Goal: Task Accomplishment & Management: Manage account settings

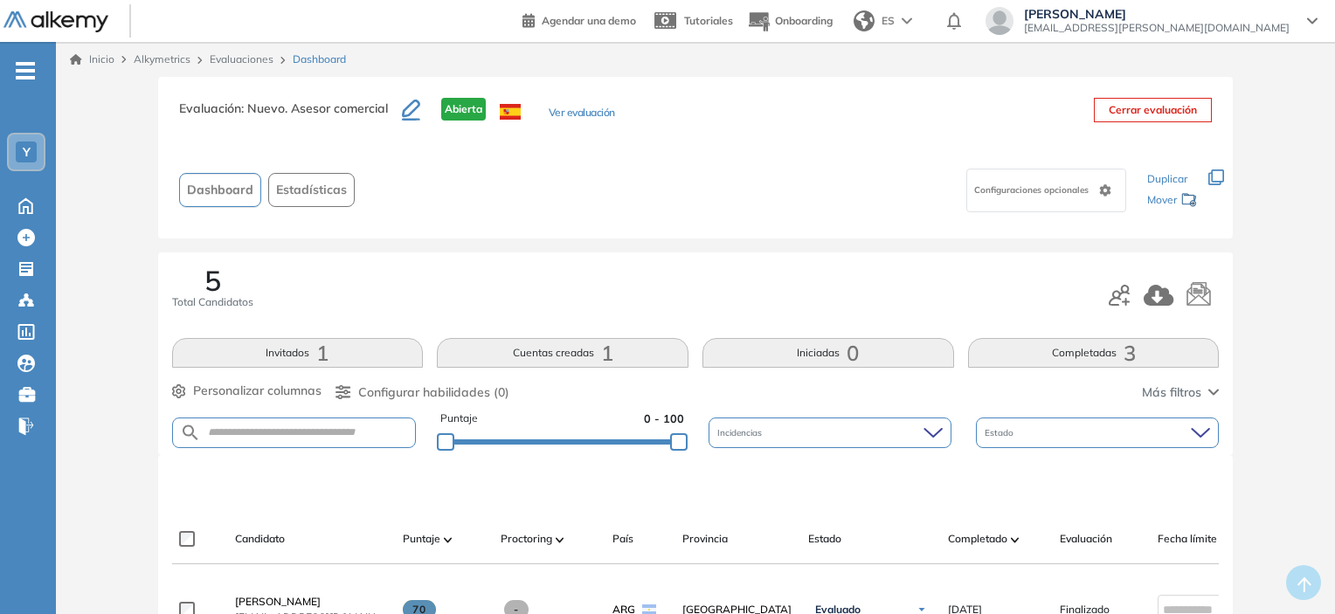
click at [90, 61] on link "Inicio" at bounding box center [92, 60] width 45 height 16
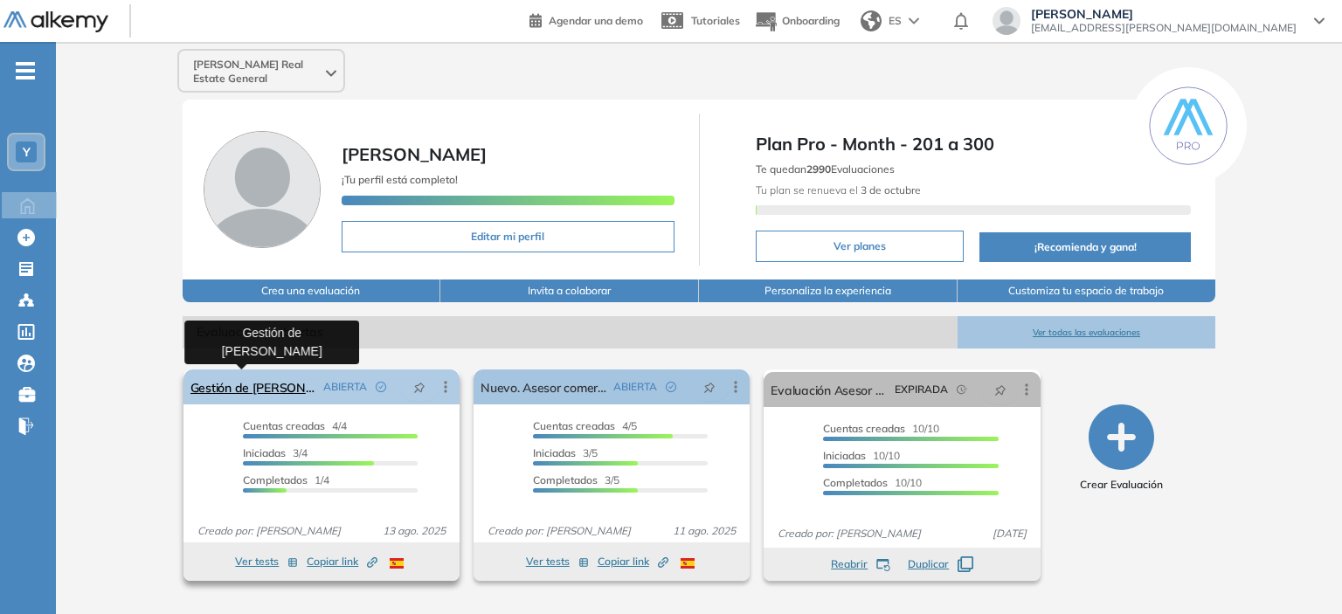
click at [269, 385] on link "Gestión de [PERSON_NAME]" at bounding box center [253, 387] width 126 height 35
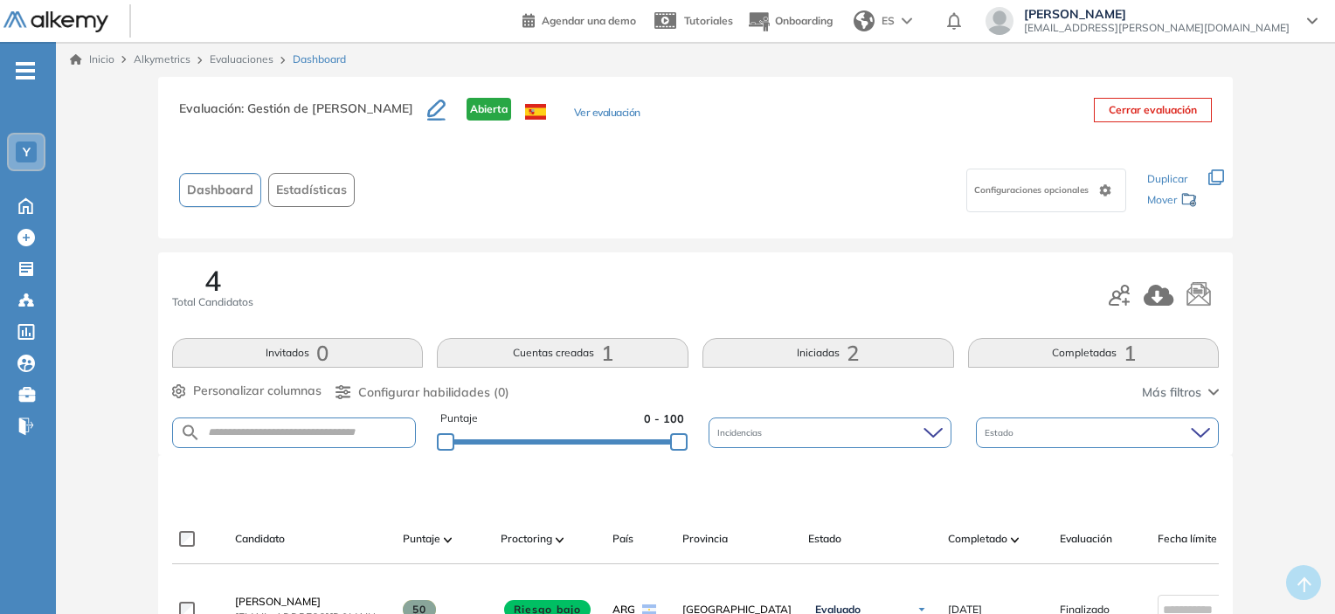
click at [50, 10] on link at bounding box center [66, 21] width 126 height 23
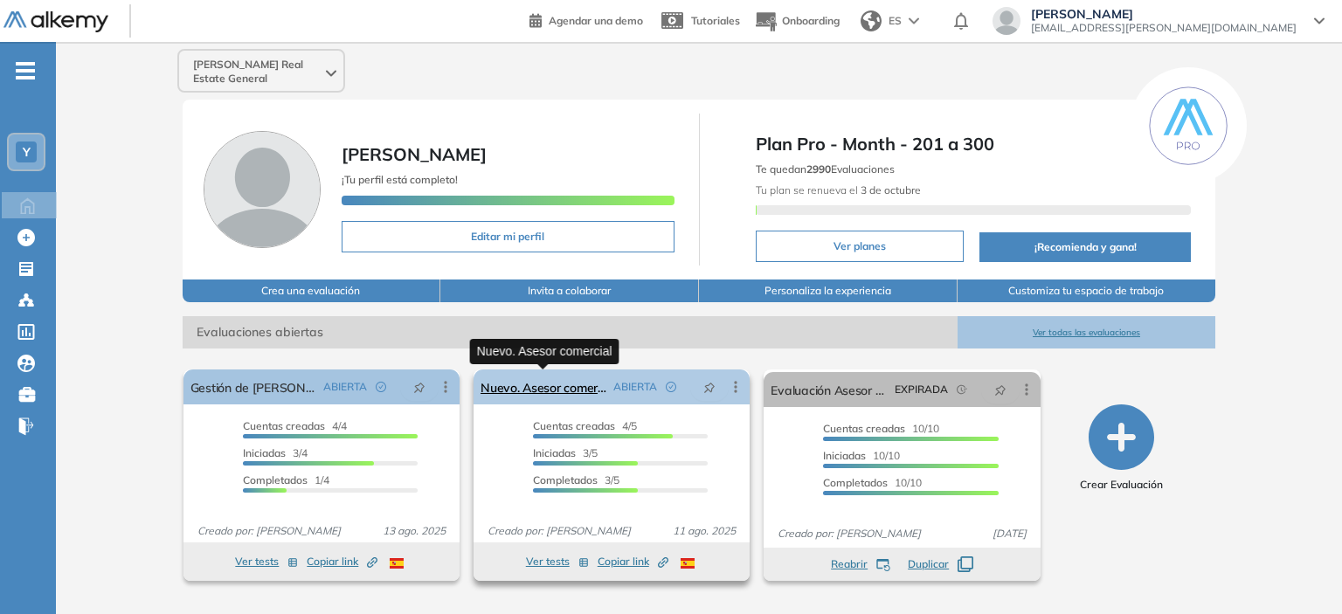
click at [569, 391] on link "Nuevo. Asesor comercial" at bounding box center [544, 387] width 126 height 35
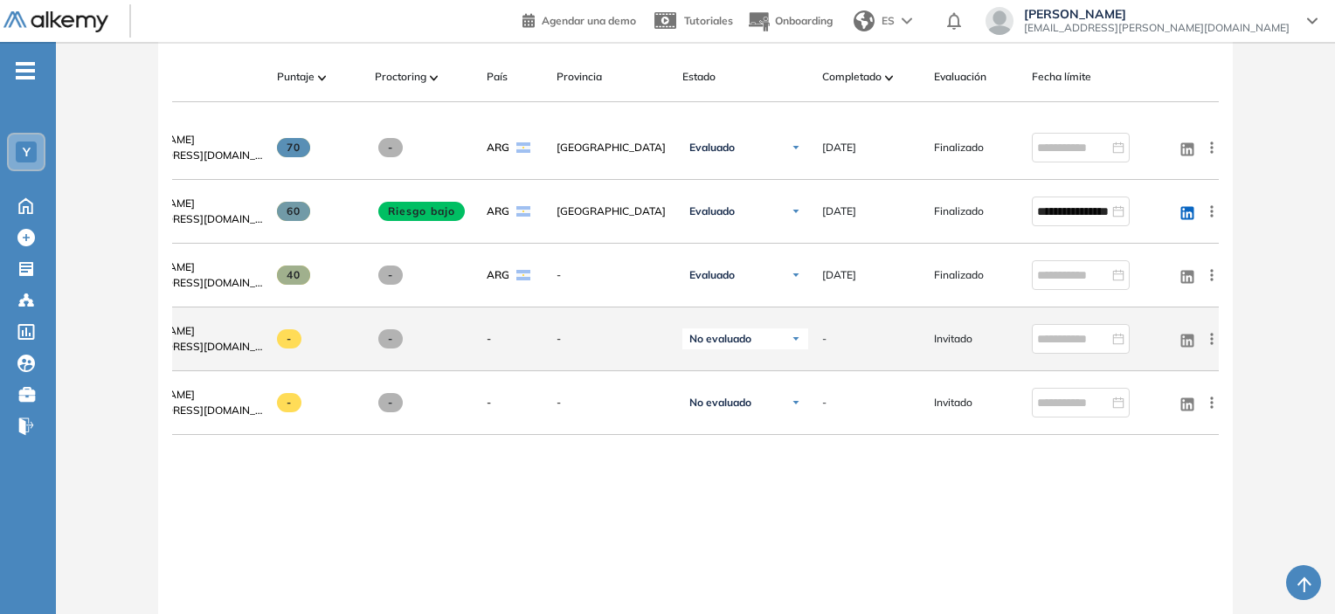
click at [1215, 344] on icon at bounding box center [1211, 338] width 17 height 17
click at [1140, 436] on span "Ocultar" at bounding box center [1147, 428] width 45 height 16
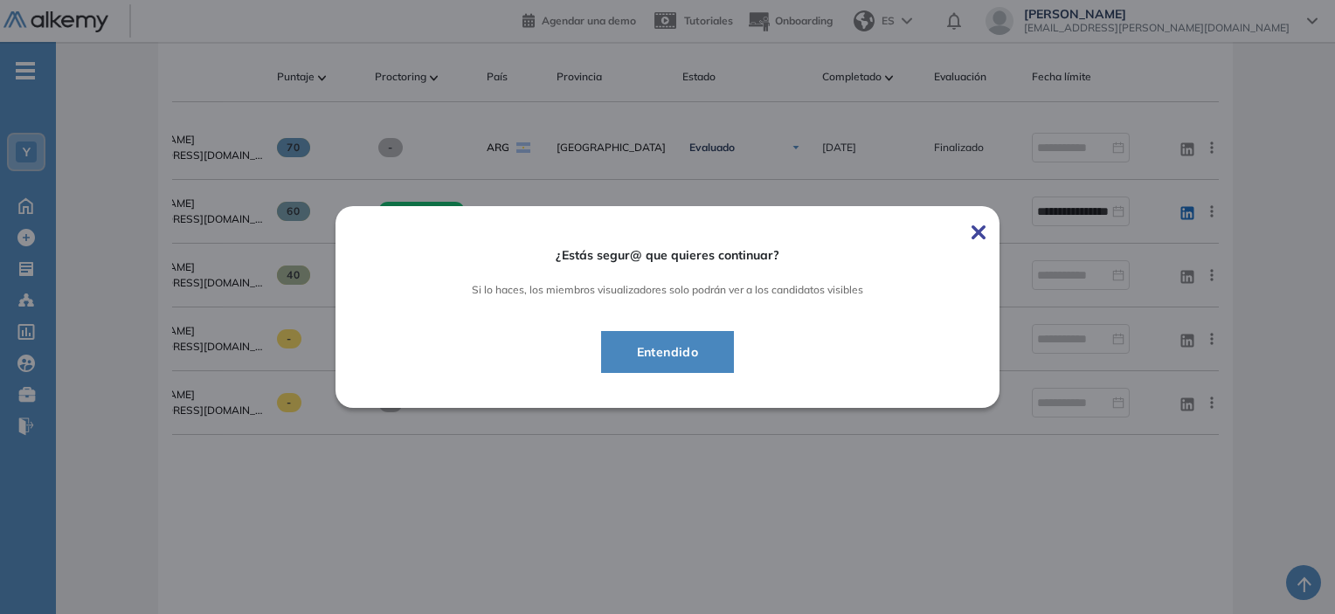
click at [674, 350] on span "Entendido" at bounding box center [668, 352] width 90 height 21
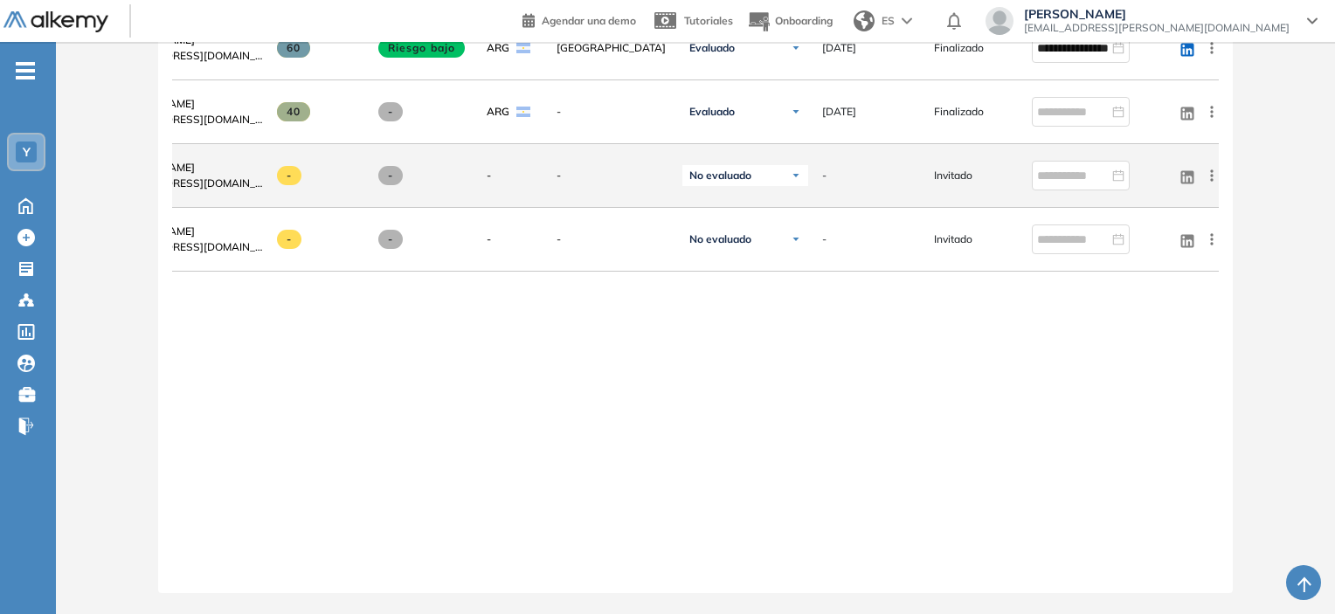
click at [1215, 171] on icon at bounding box center [1211, 175] width 17 height 17
click at [1152, 327] on span "Eliminar" at bounding box center [1147, 335] width 47 height 16
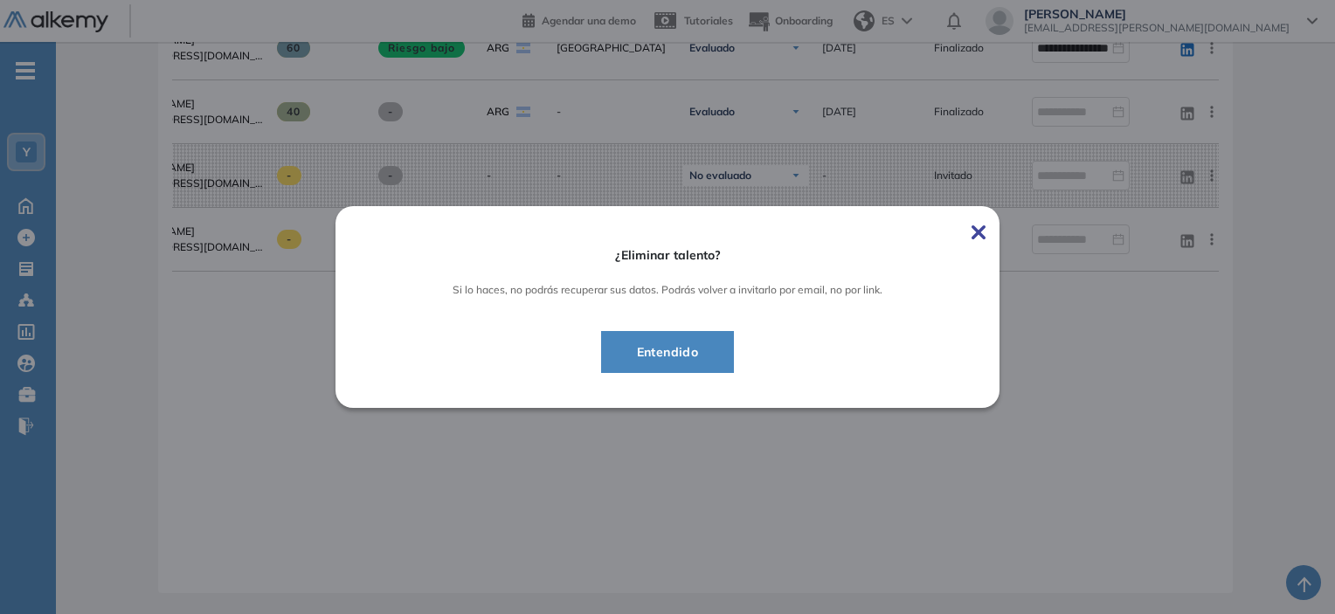
click at [697, 350] on span "Entendido" at bounding box center [668, 352] width 90 height 21
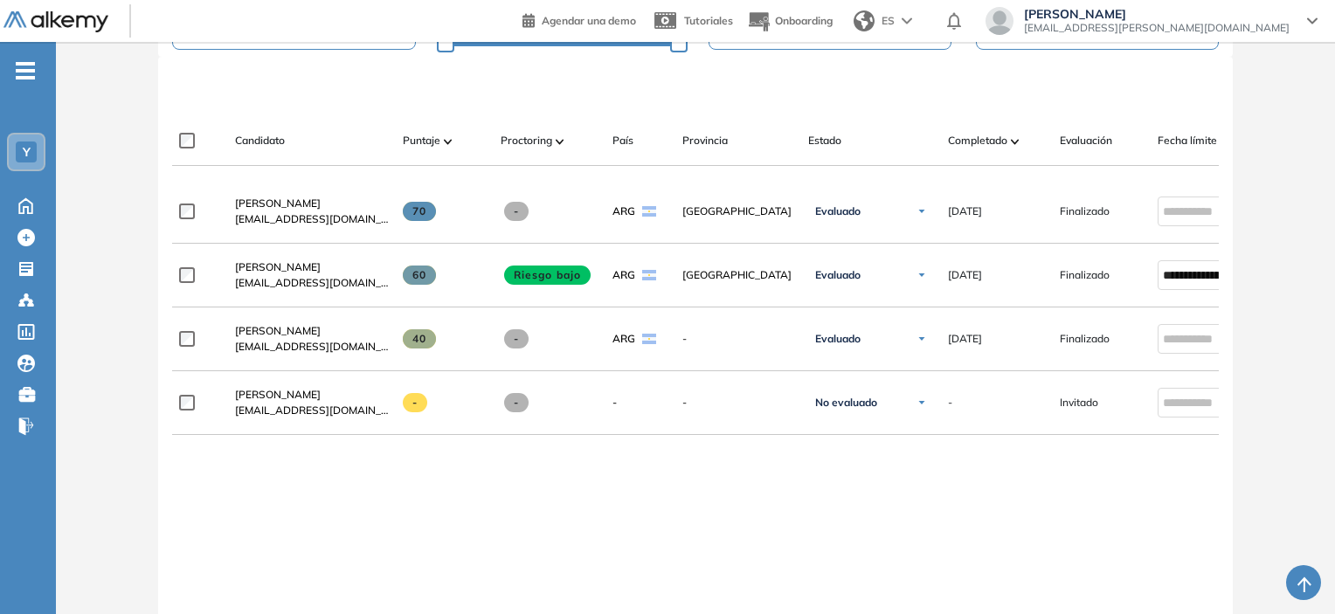
click at [448, 492] on div "**********" at bounding box center [696, 454] width 1048 height 549
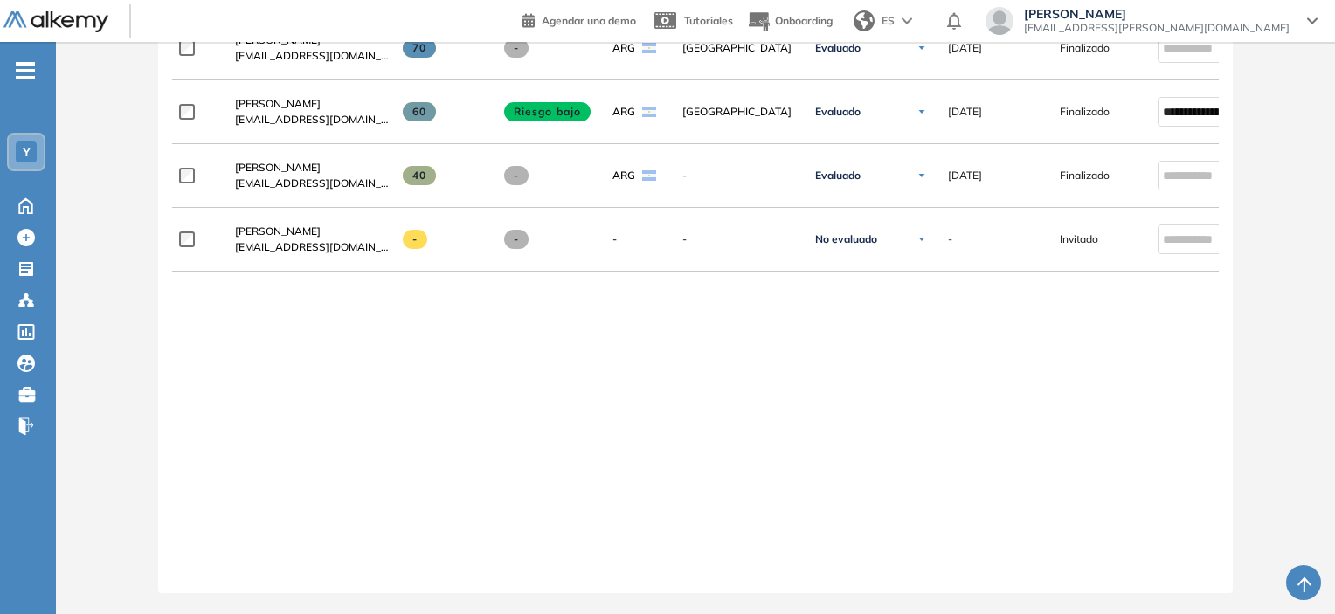
drag, startPoint x: 560, startPoint y: 571, endPoint x: 619, endPoint y: 569, distance: 58.6
click at [619, 569] on div at bounding box center [696, 572] width 1048 height 14
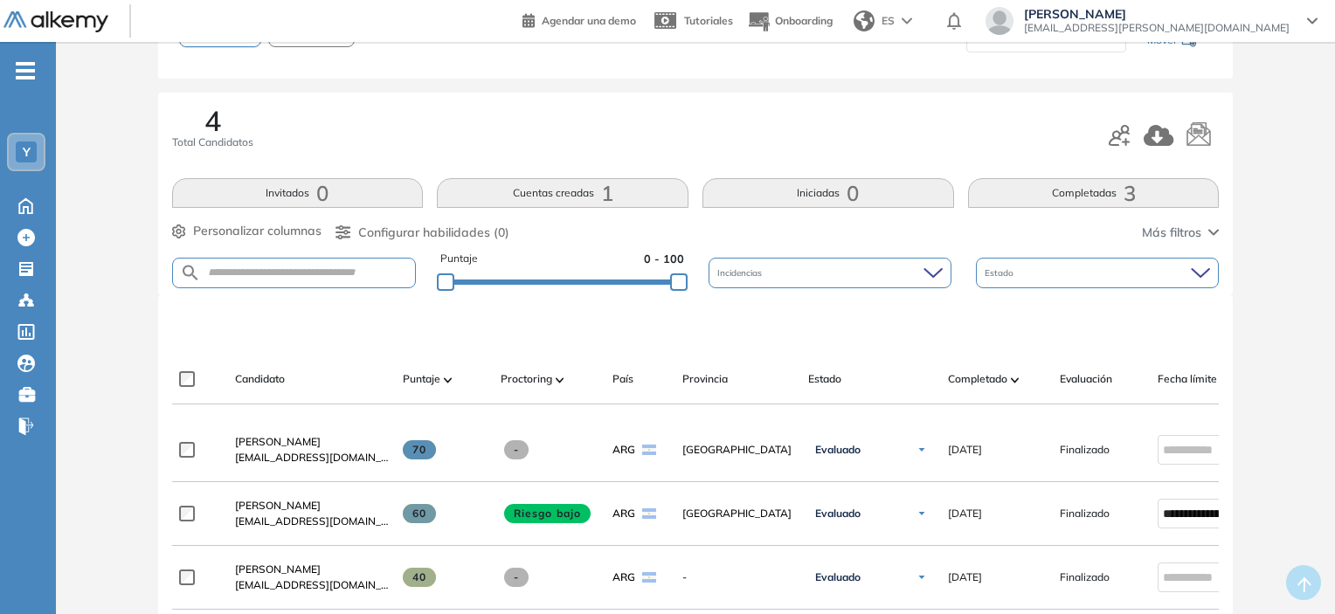
scroll to position [49, 0]
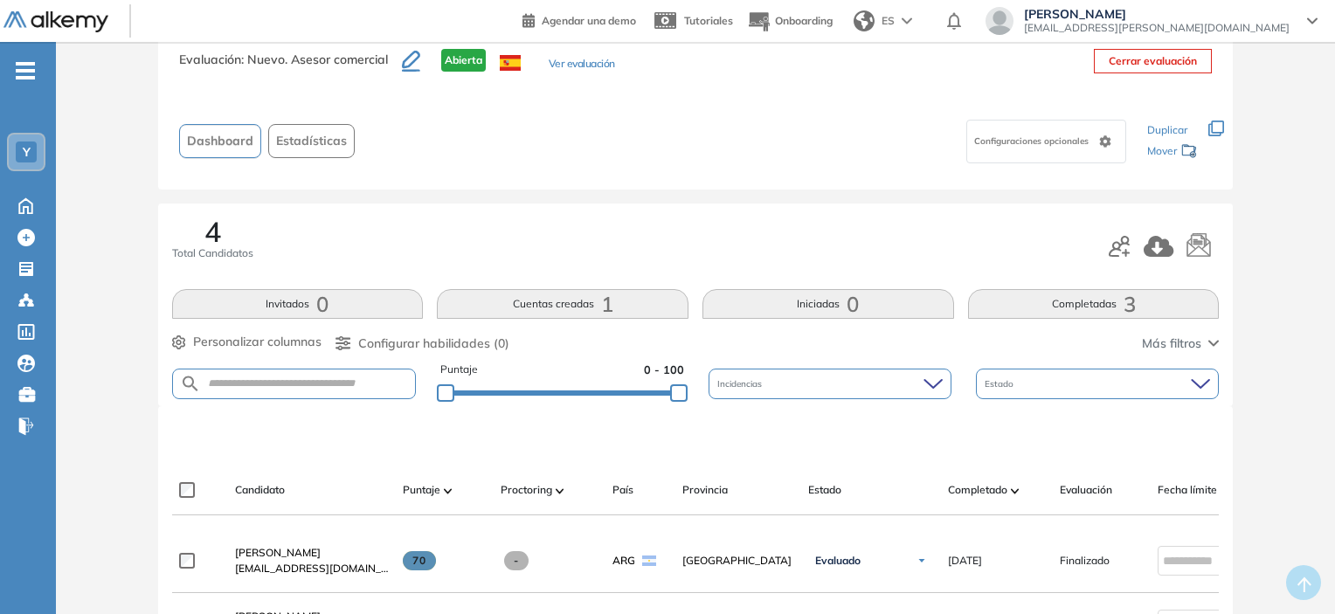
click at [24, 147] on span "Y" at bounding box center [27, 152] width 8 height 14
click at [38, 73] on ul "Y Y [PERSON_NAME] Real Es... Todos los espacios Crear nuevo Configurar Home Hom…" at bounding box center [28, 255] width 56 height 371
click at [29, 73] on span "-" at bounding box center [25, 69] width 19 height 14
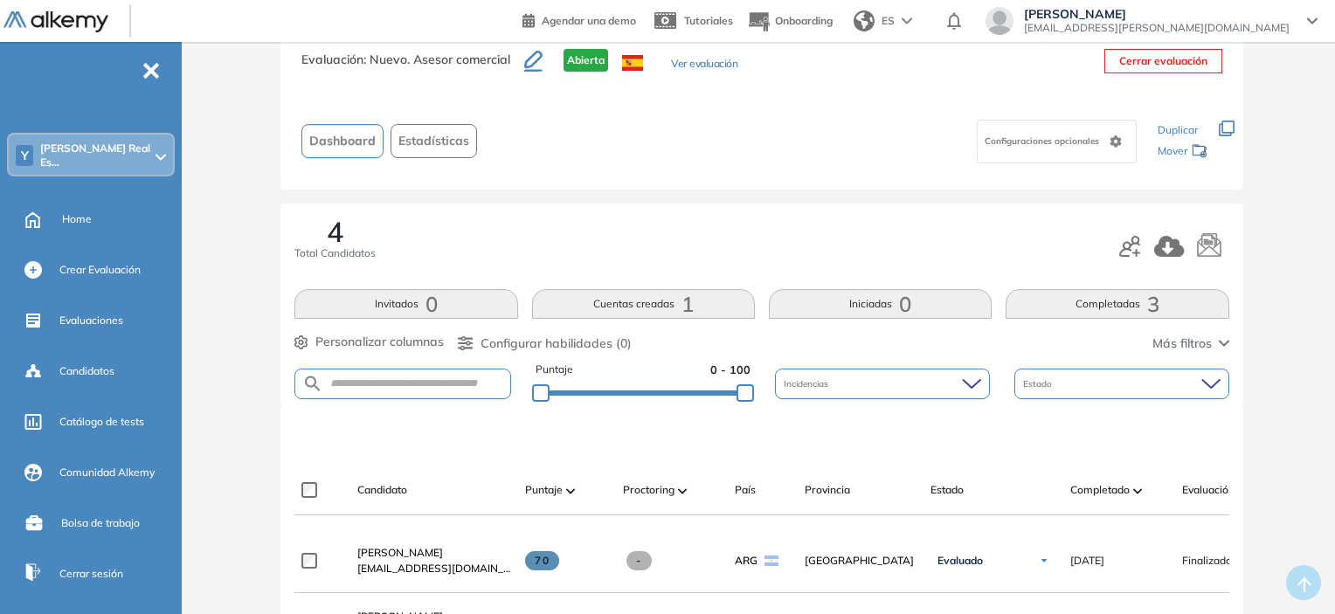
click at [63, 156] on span "[PERSON_NAME] Real Es..." at bounding box center [96, 156] width 112 height 28
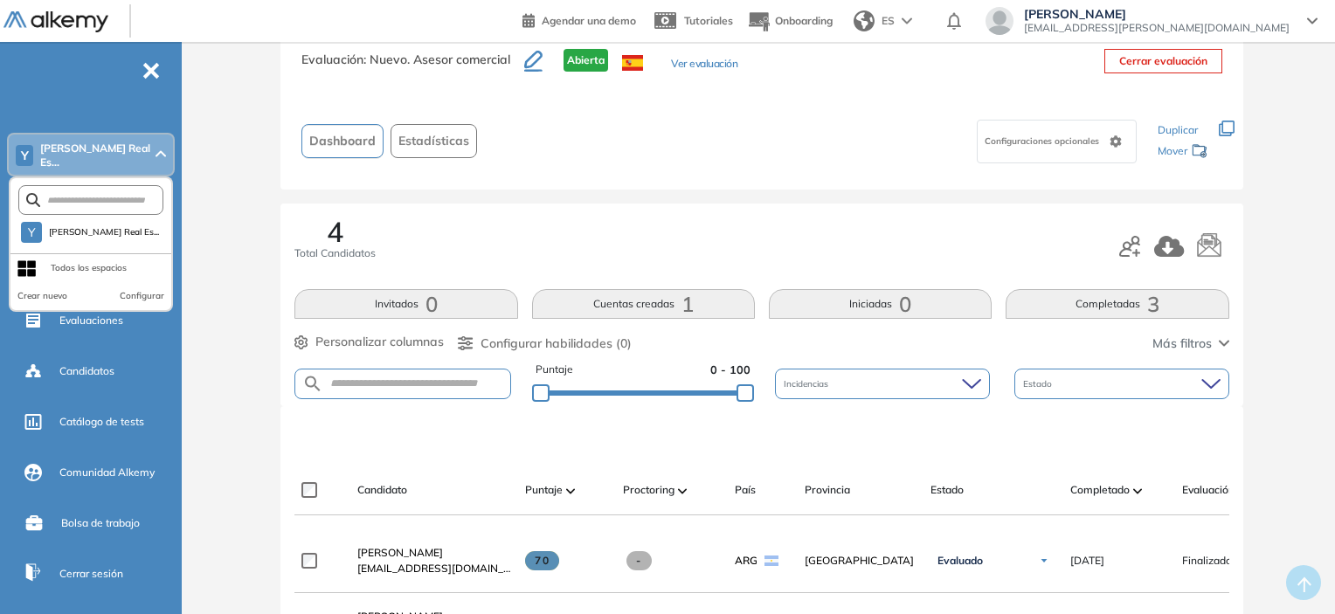
click at [104, 86] on ul "Y [PERSON_NAME] Real Es... Y [PERSON_NAME] Real Es... Todos los espacios Crear …" at bounding box center [91, 333] width 182 height 526
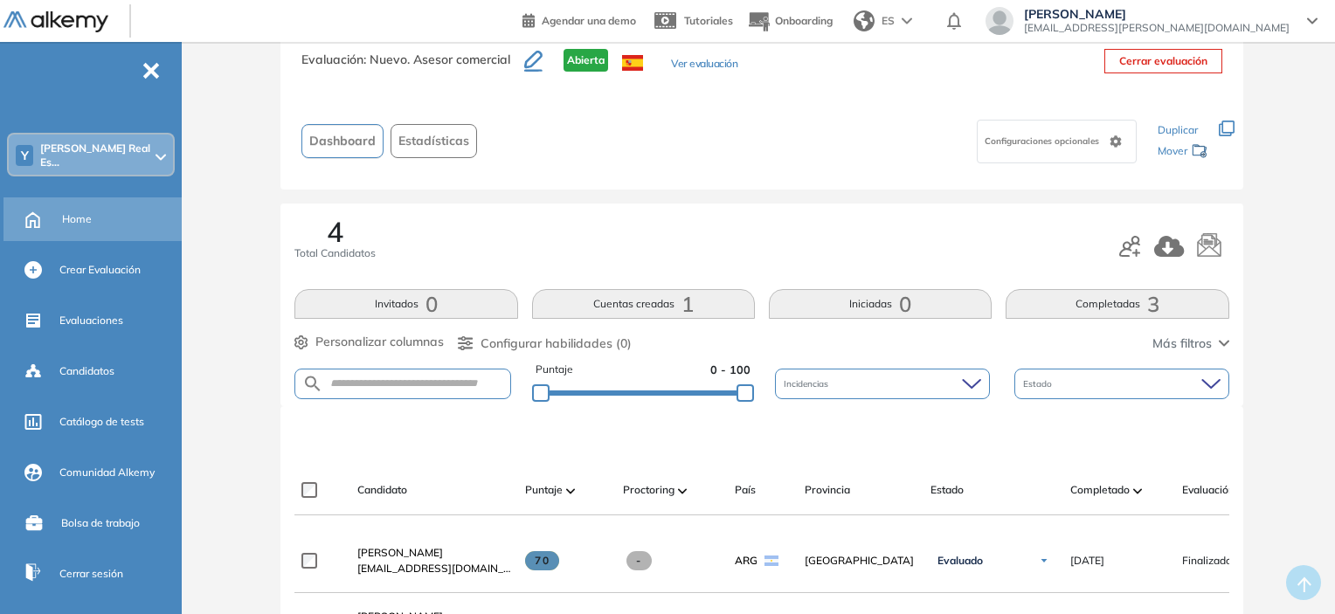
click at [83, 221] on div "Home" at bounding box center [120, 219] width 116 height 30
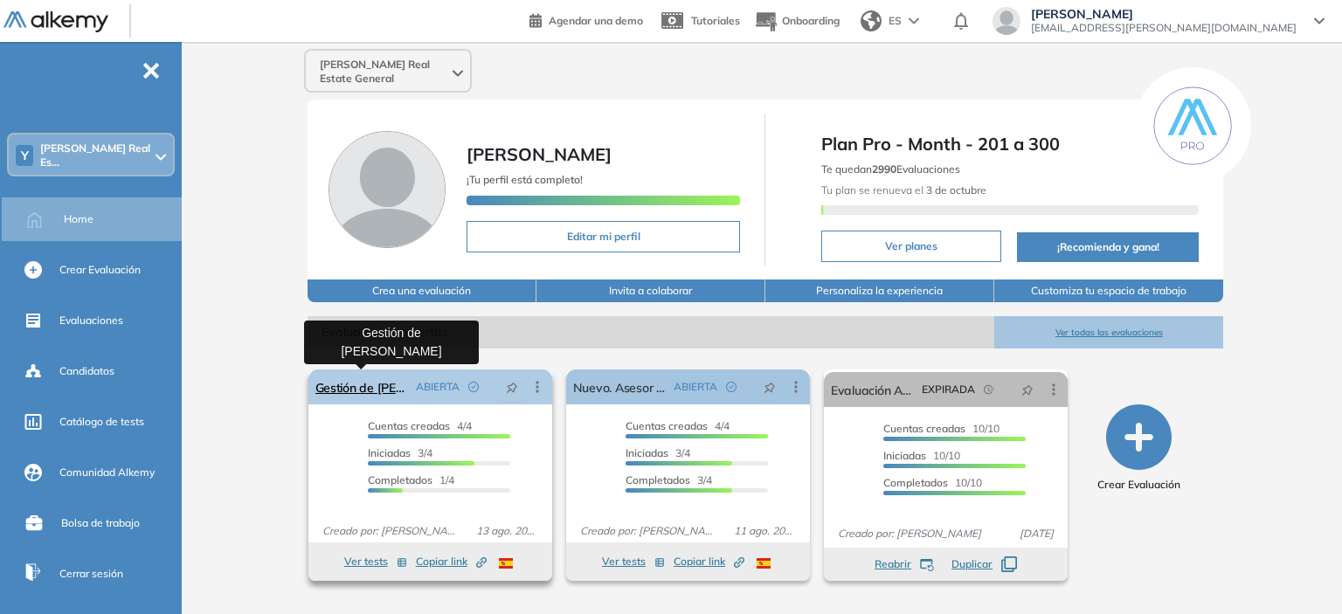
click at [348, 395] on link "Gestión de [PERSON_NAME]" at bounding box center [361, 387] width 93 height 35
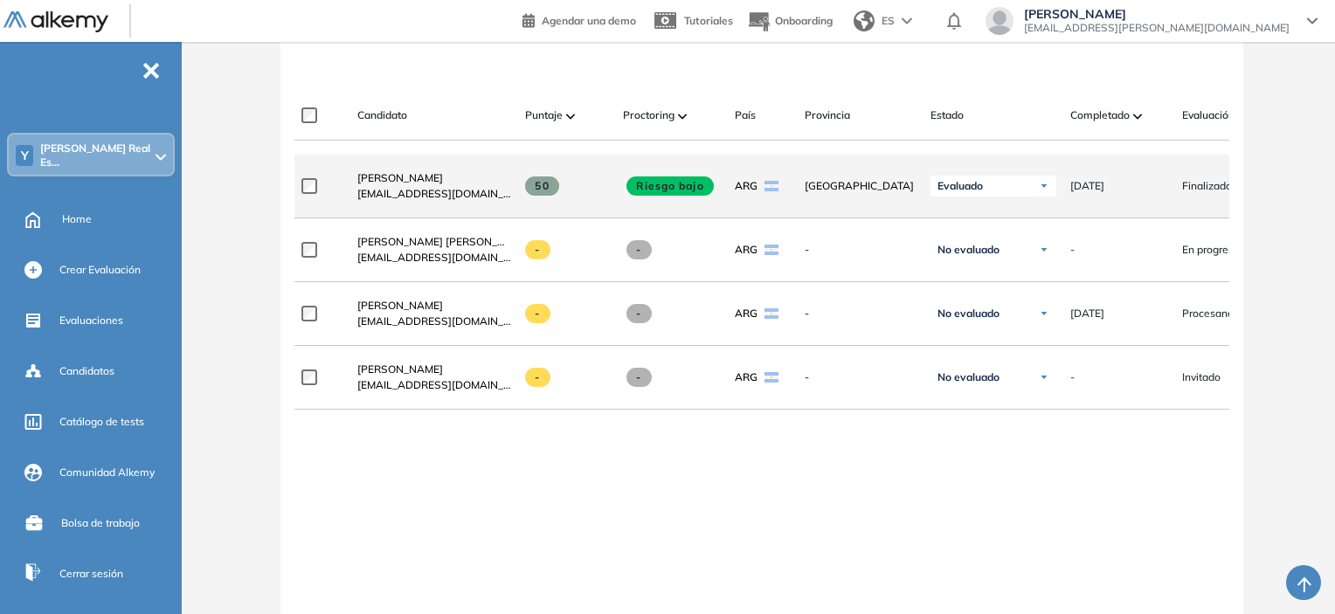
scroll to position [262, 0]
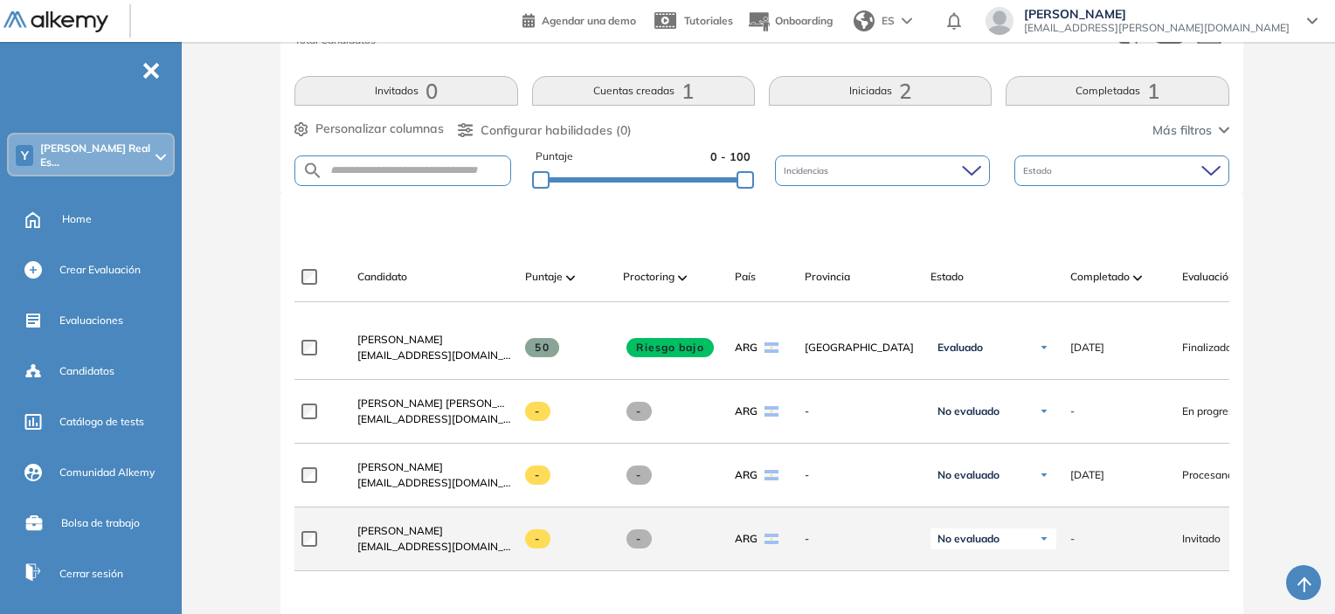
click at [1193, 520] on div "[PERSON_NAME] [EMAIL_ADDRESS][DOMAIN_NAME] - - ARG - No evaluado No evaluado Ev…" at bounding box center [881, 540] width 1174 height 64
click at [1213, 528] on div "Invitado" at bounding box center [1217, 539] width 98 height 44
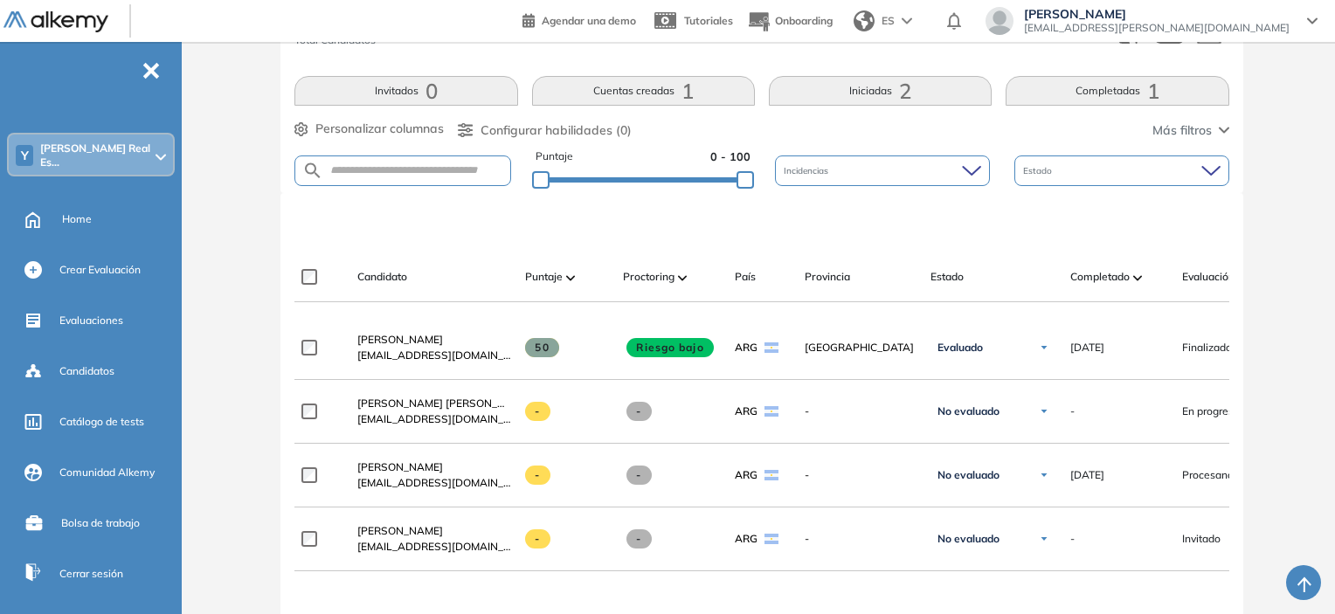
drag, startPoint x: 1163, startPoint y: 564, endPoint x: 1248, endPoint y: 564, distance: 85.6
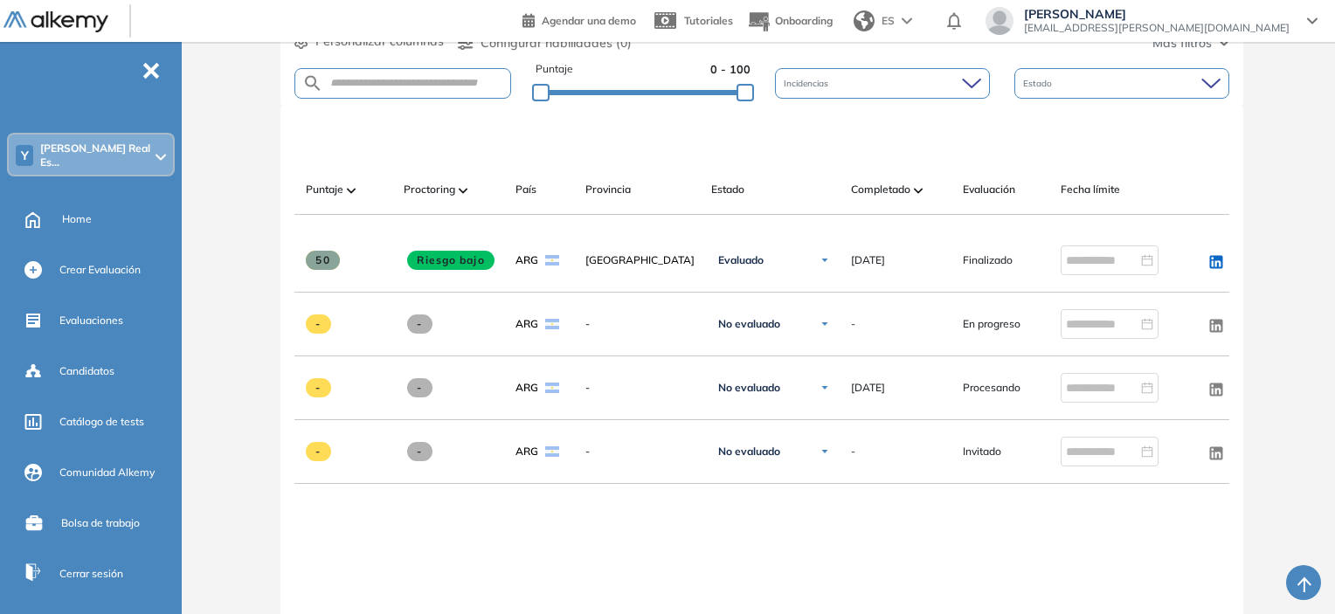
scroll to position [0, 232]
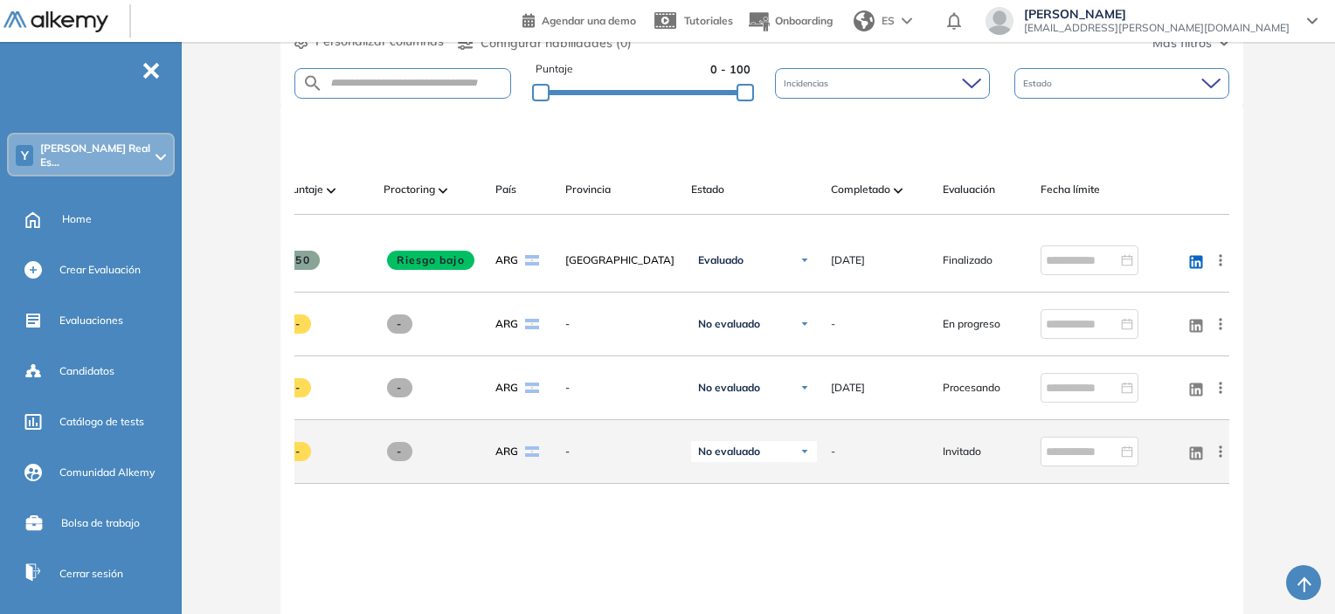
click at [1222, 468] on div "linkedin Ver perfil Enviar email Ocultar Evaluar Eliminar" at bounding box center [1204, 451] width 49 height 49
click at [1222, 460] on icon at bounding box center [1220, 451] width 17 height 17
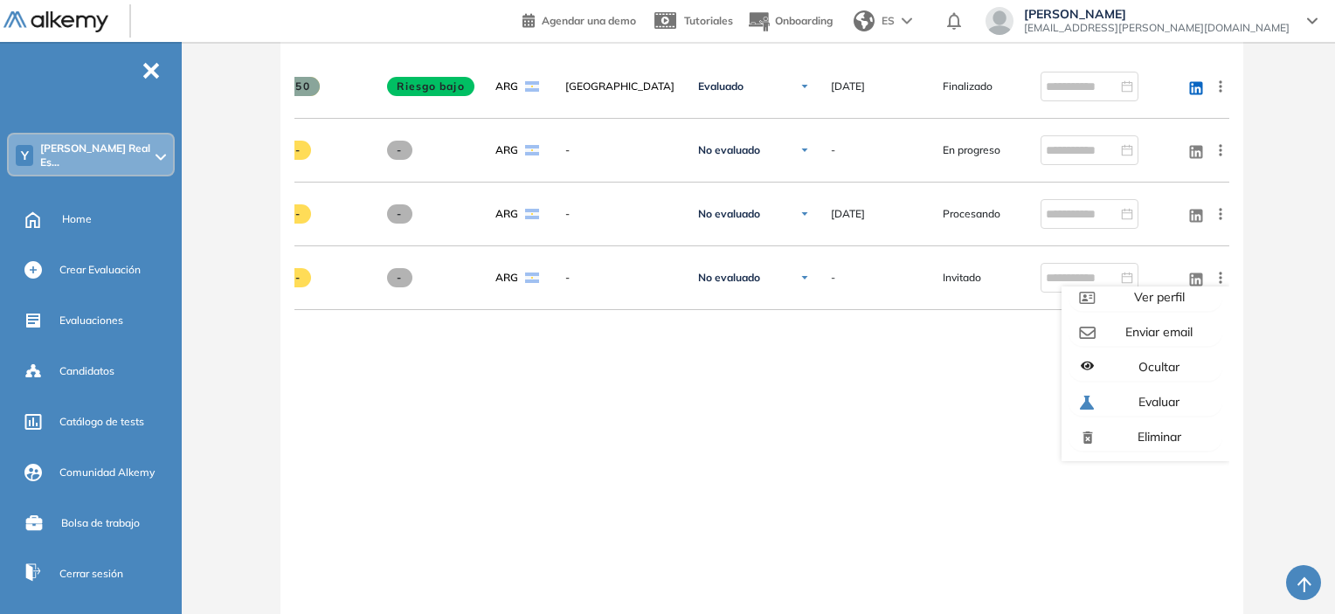
scroll to position [524, 0]
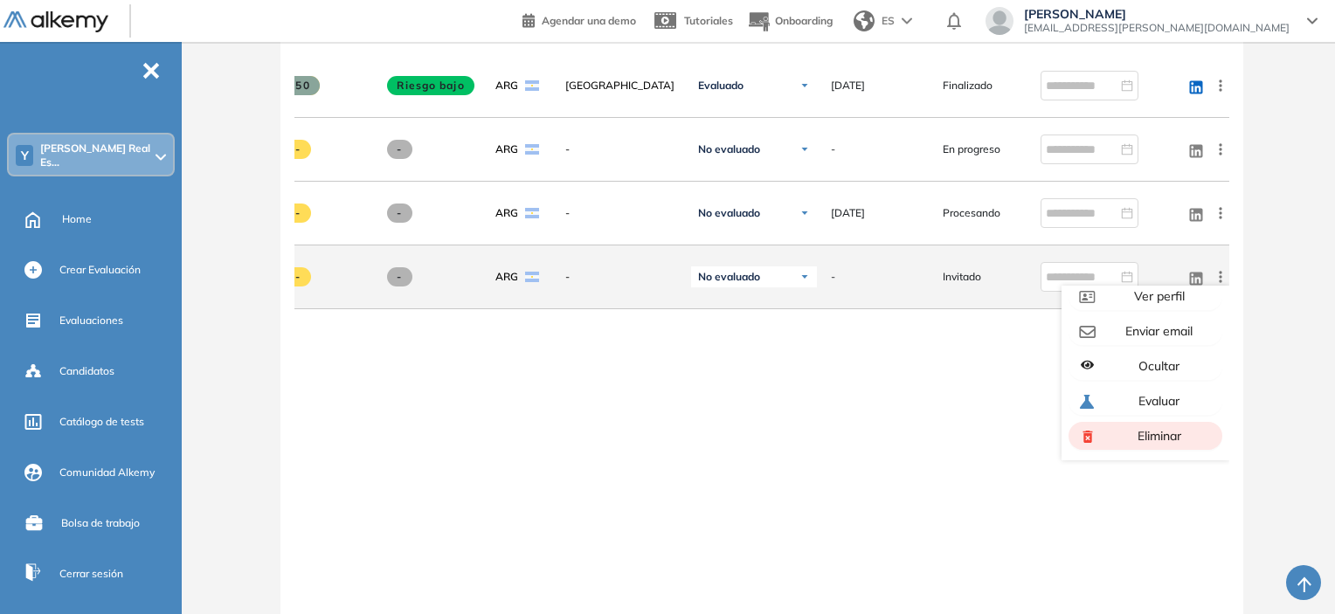
click at [1156, 444] on span "Eliminar" at bounding box center [1157, 436] width 47 height 16
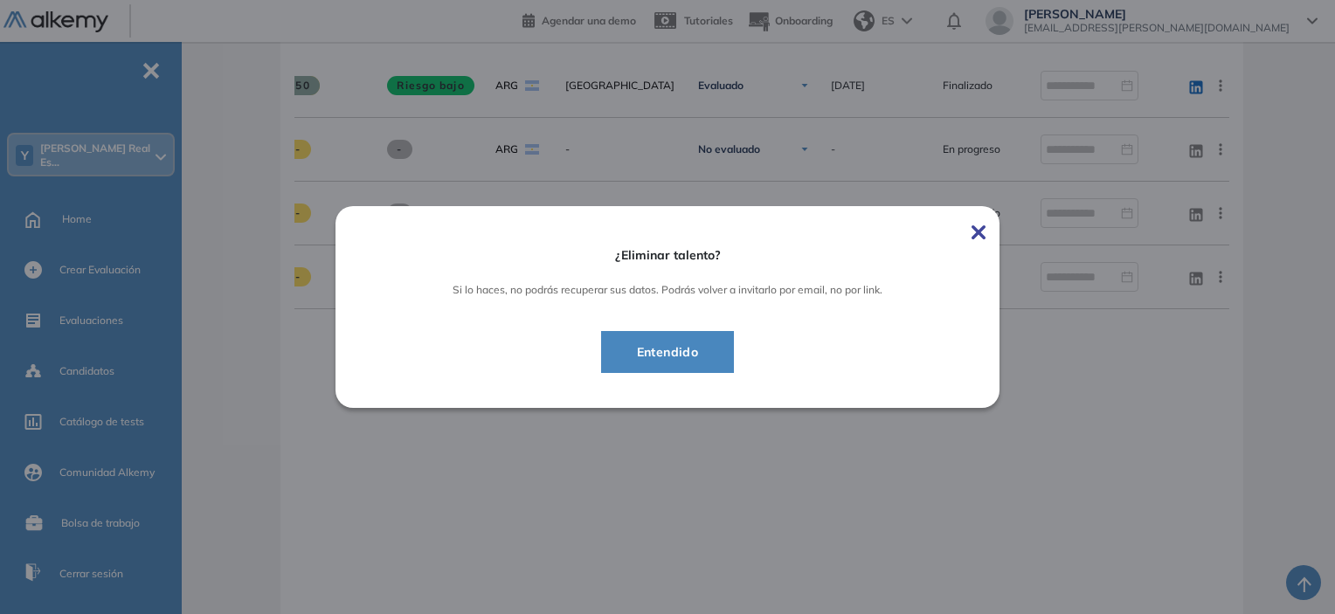
click at [713, 356] on span "Entendido" at bounding box center [668, 352] width 90 height 21
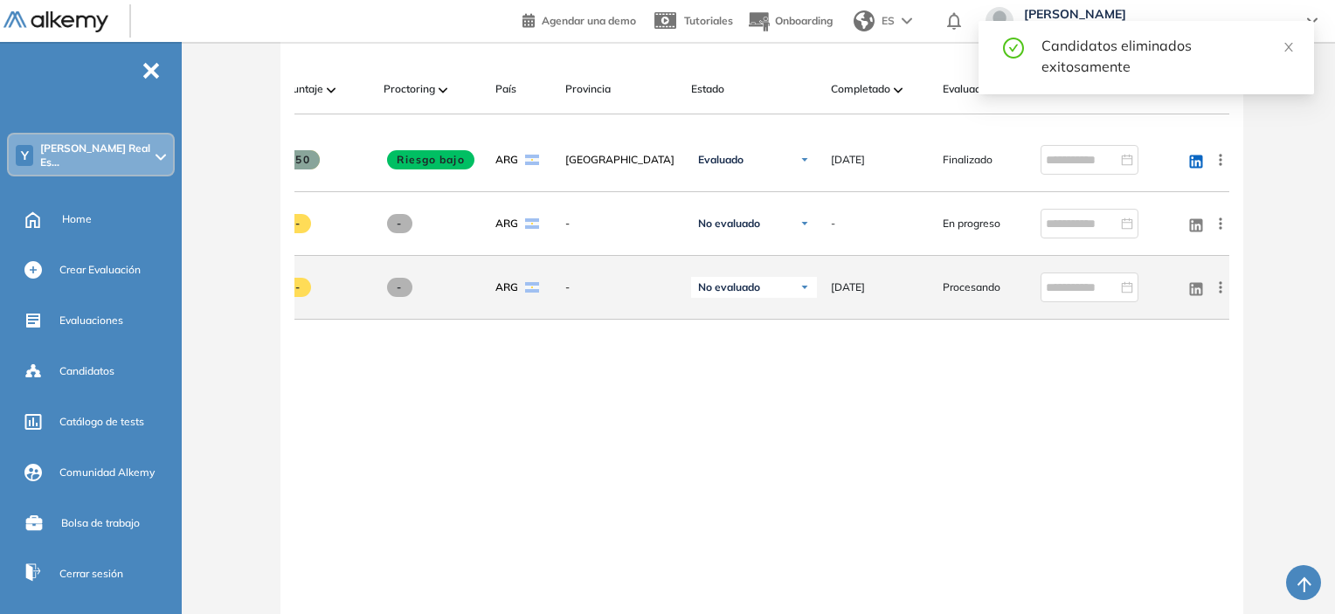
scroll to position [335, 0]
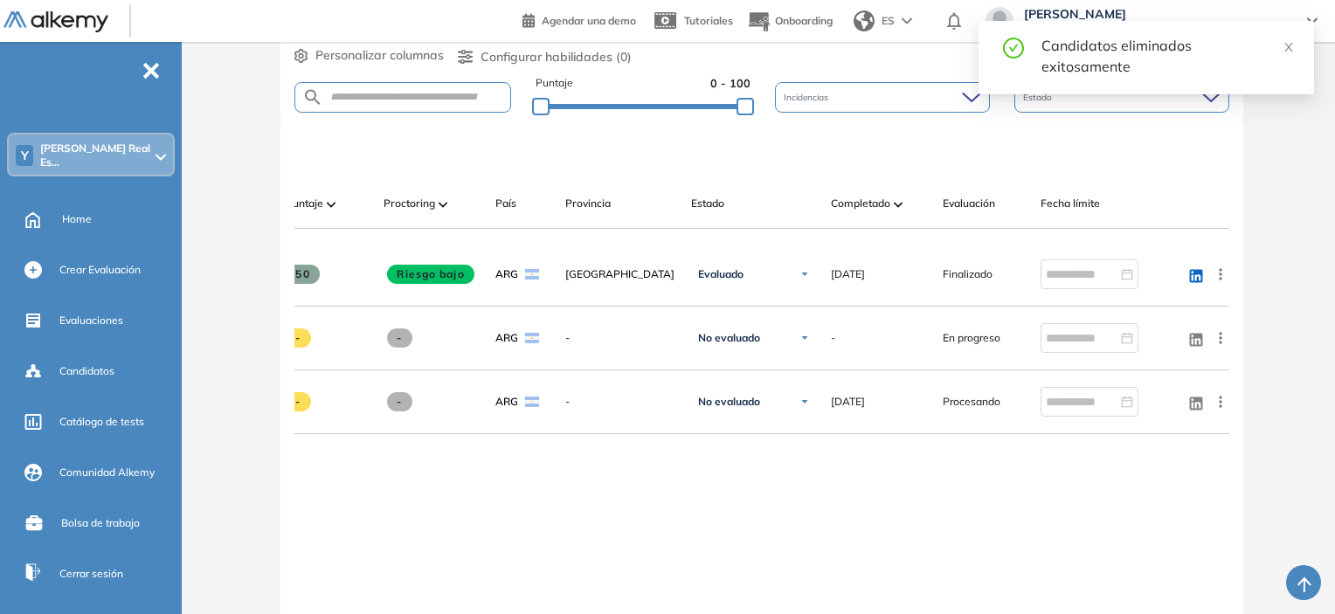
drag, startPoint x: 564, startPoint y: 232, endPoint x: 557, endPoint y: 243, distance: 12.6
click at [551, 233] on div at bounding box center [614, 236] width 126 height 14
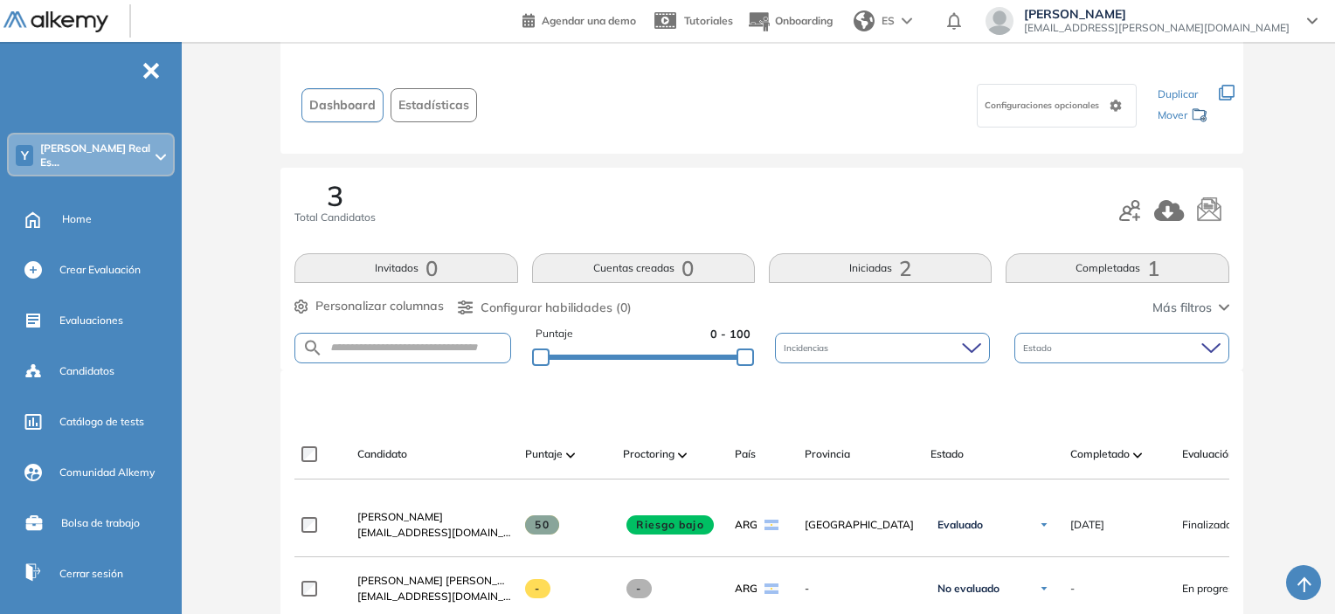
scroll to position [175, 0]
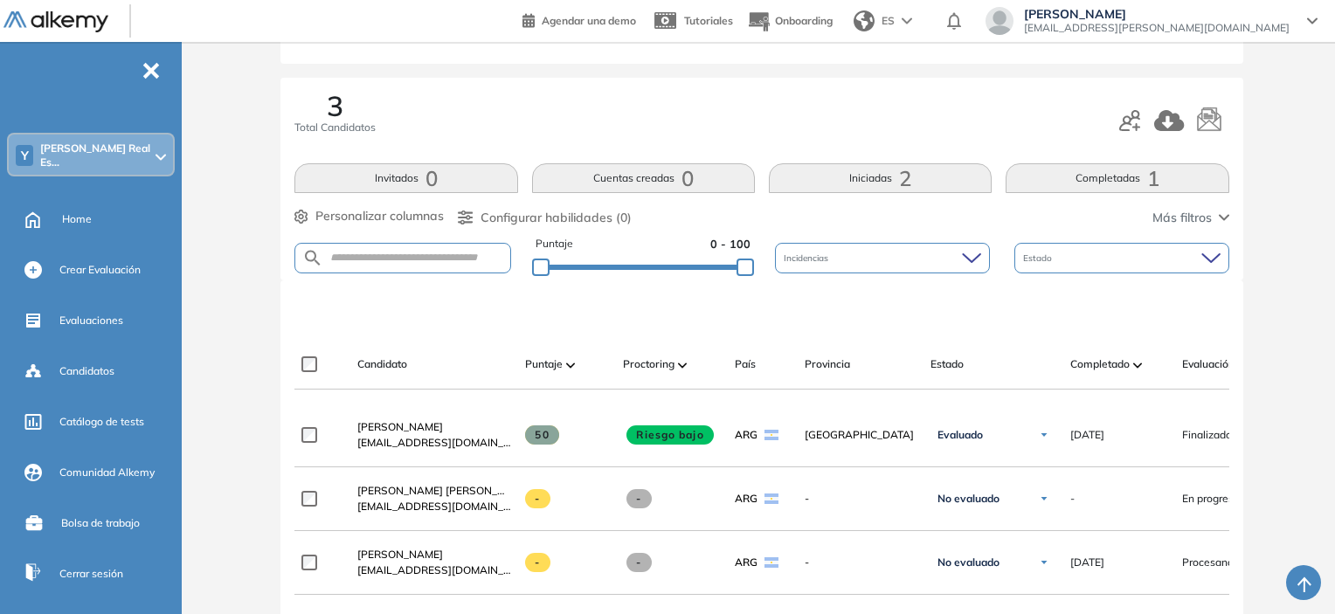
click at [828, 175] on button "Iniciadas 2" at bounding box center [880, 178] width 223 height 30
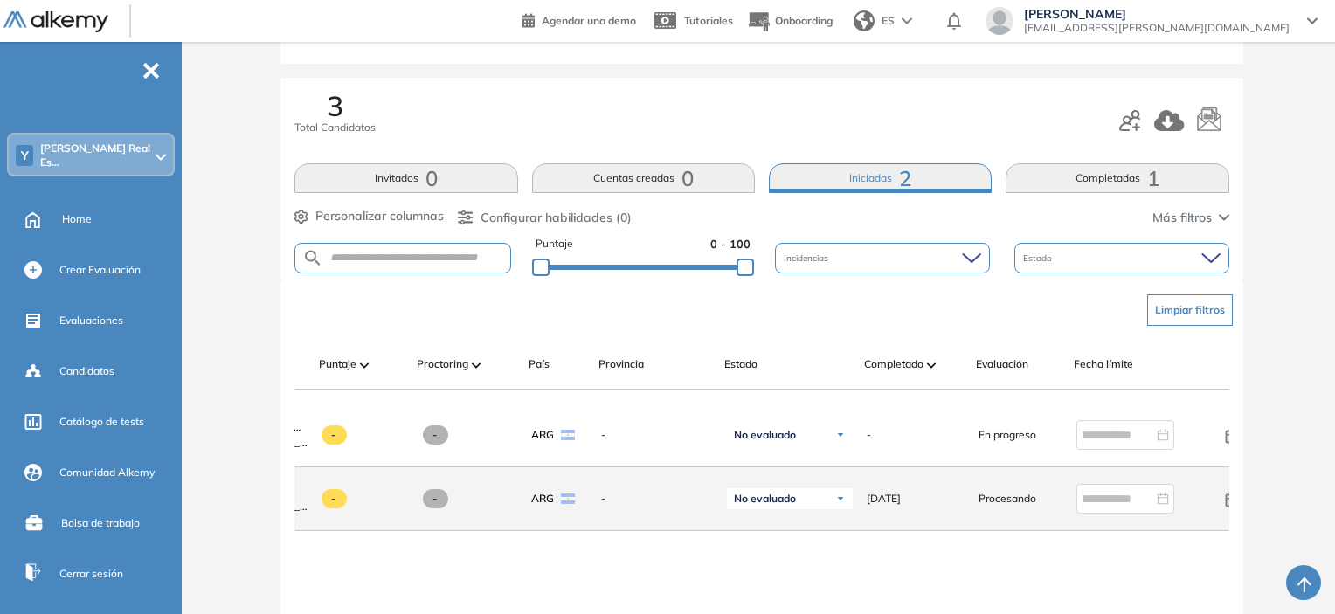
scroll to position [0, 206]
drag, startPoint x: 965, startPoint y: 507, endPoint x: 1072, endPoint y: 501, distance: 107.6
click at [1072, 501] on div "[PERSON_NAME] [PERSON_NAME][EMAIL_ADDRESS][DOMAIN_NAME] - - ARG - No evaluado N…" at bounding box center [675, 499] width 1174 height 64
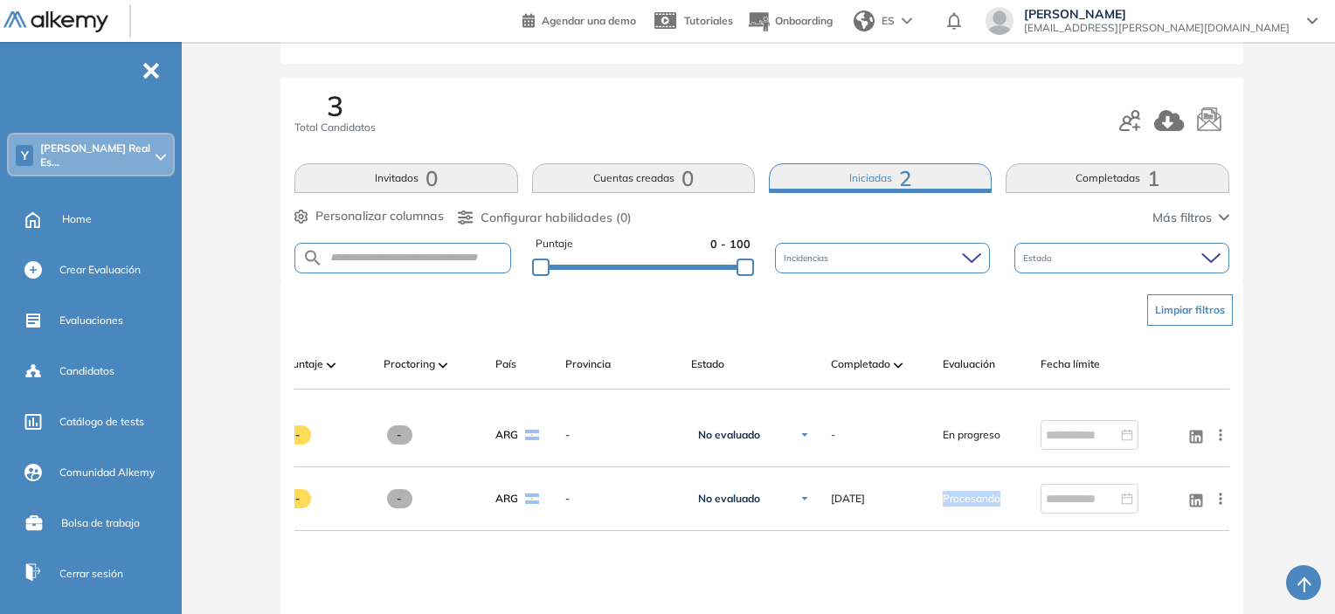
scroll to position [0, 0]
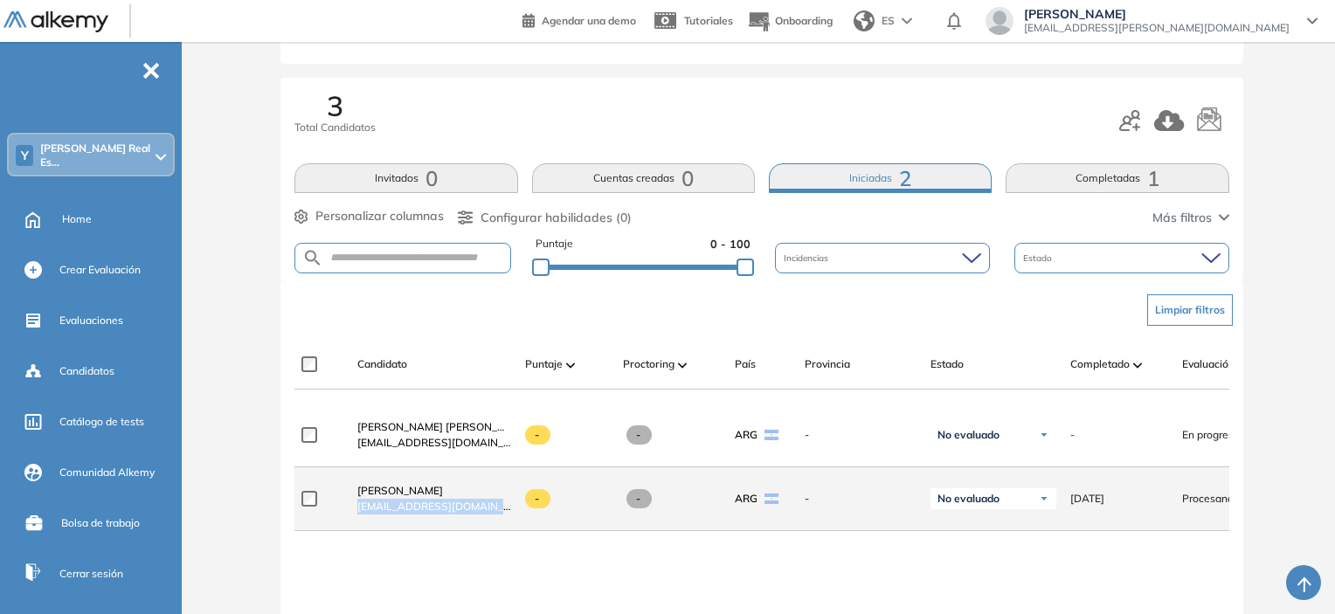
drag, startPoint x: 514, startPoint y: 517, endPoint x: 356, endPoint y: 526, distance: 158.4
click at [356, 526] on div "[PERSON_NAME] [PERSON_NAME][EMAIL_ADDRESS][DOMAIN_NAME] - - ARG - No evaluado N…" at bounding box center [881, 499] width 1174 height 64
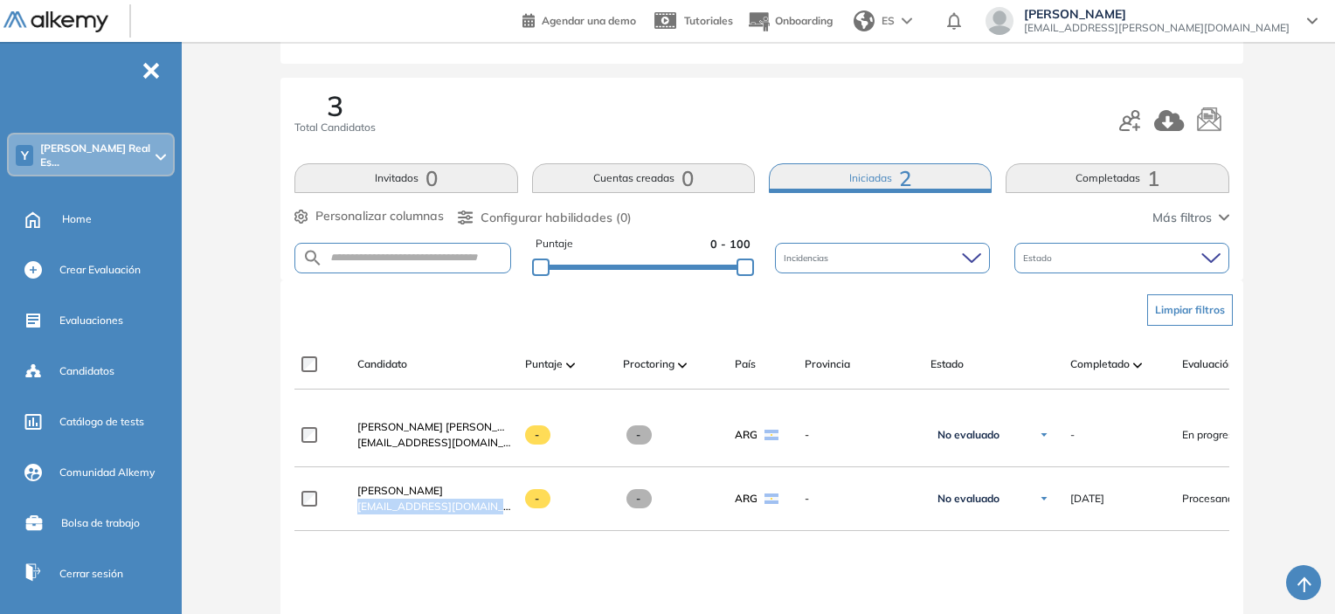
copy div "[EMAIL_ADDRESS][DOMAIN_NAME]"
